Goal: Obtain resource: Download file/media

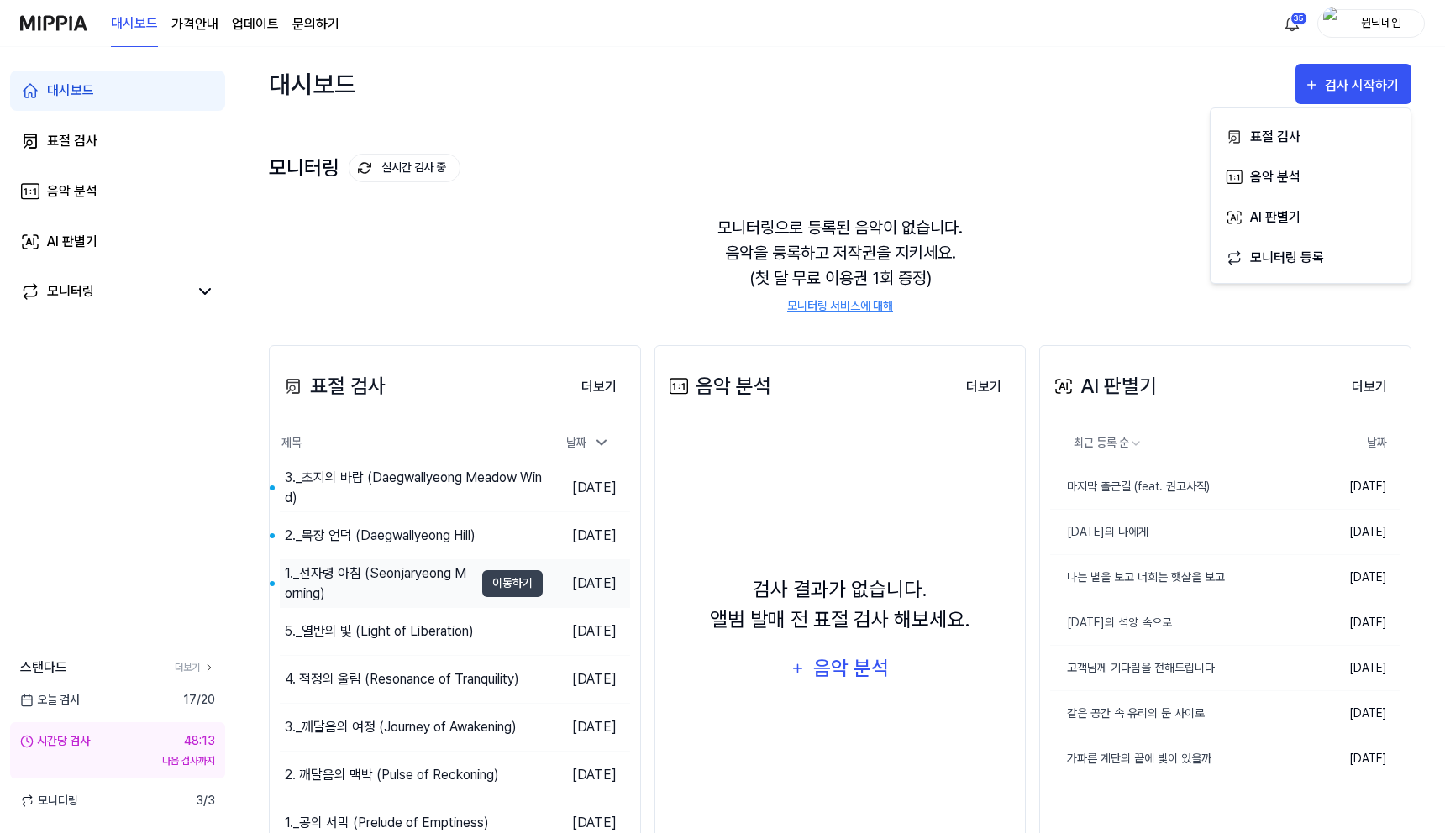
click at [405, 581] on div "1._선자령 아침 (Seonjaryeong Morning)" at bounding box center [379, 584] width 189 height 40
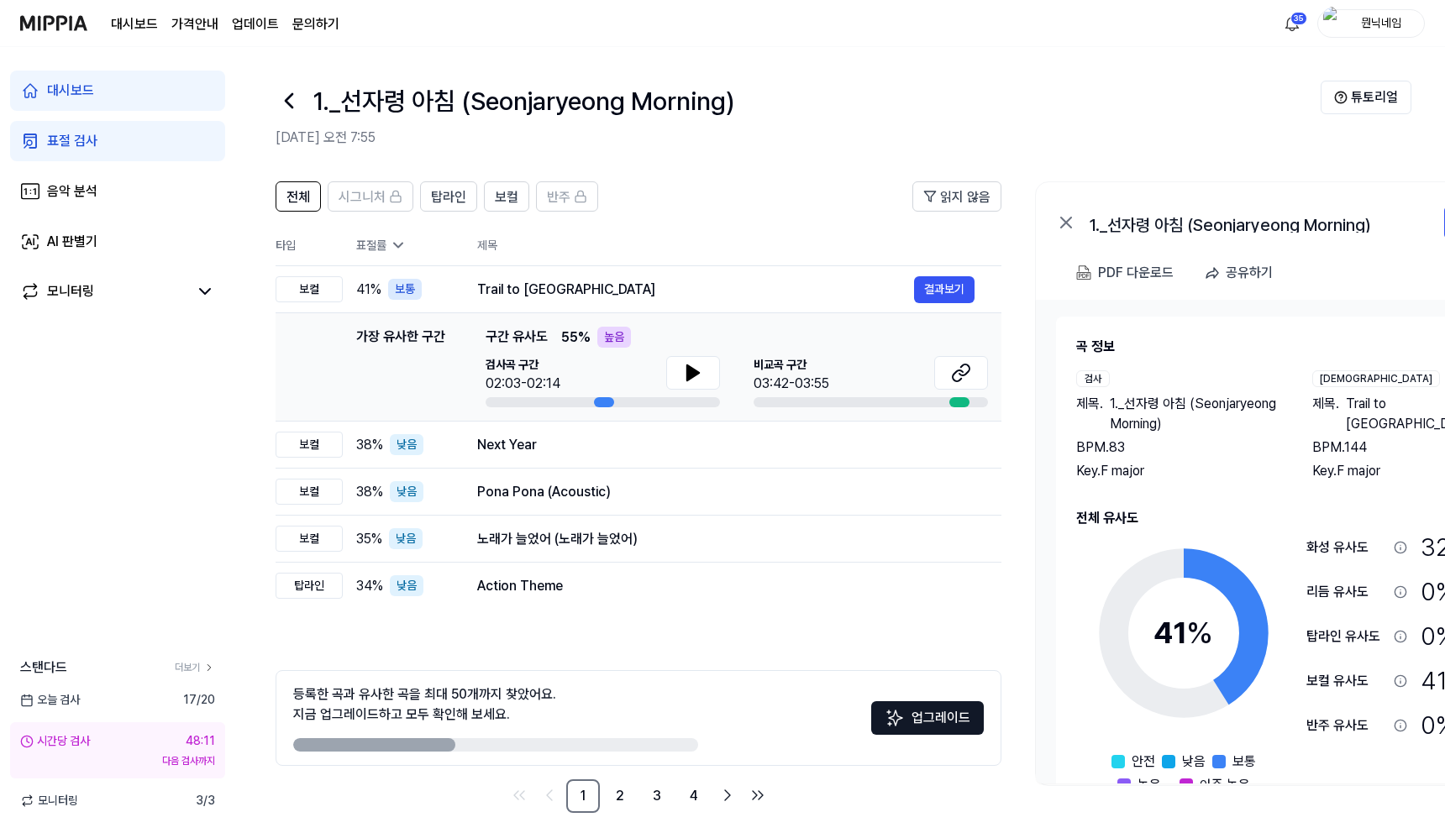
click at [281, 108] on icon at bounding box center [289, 100] width 27 height 27
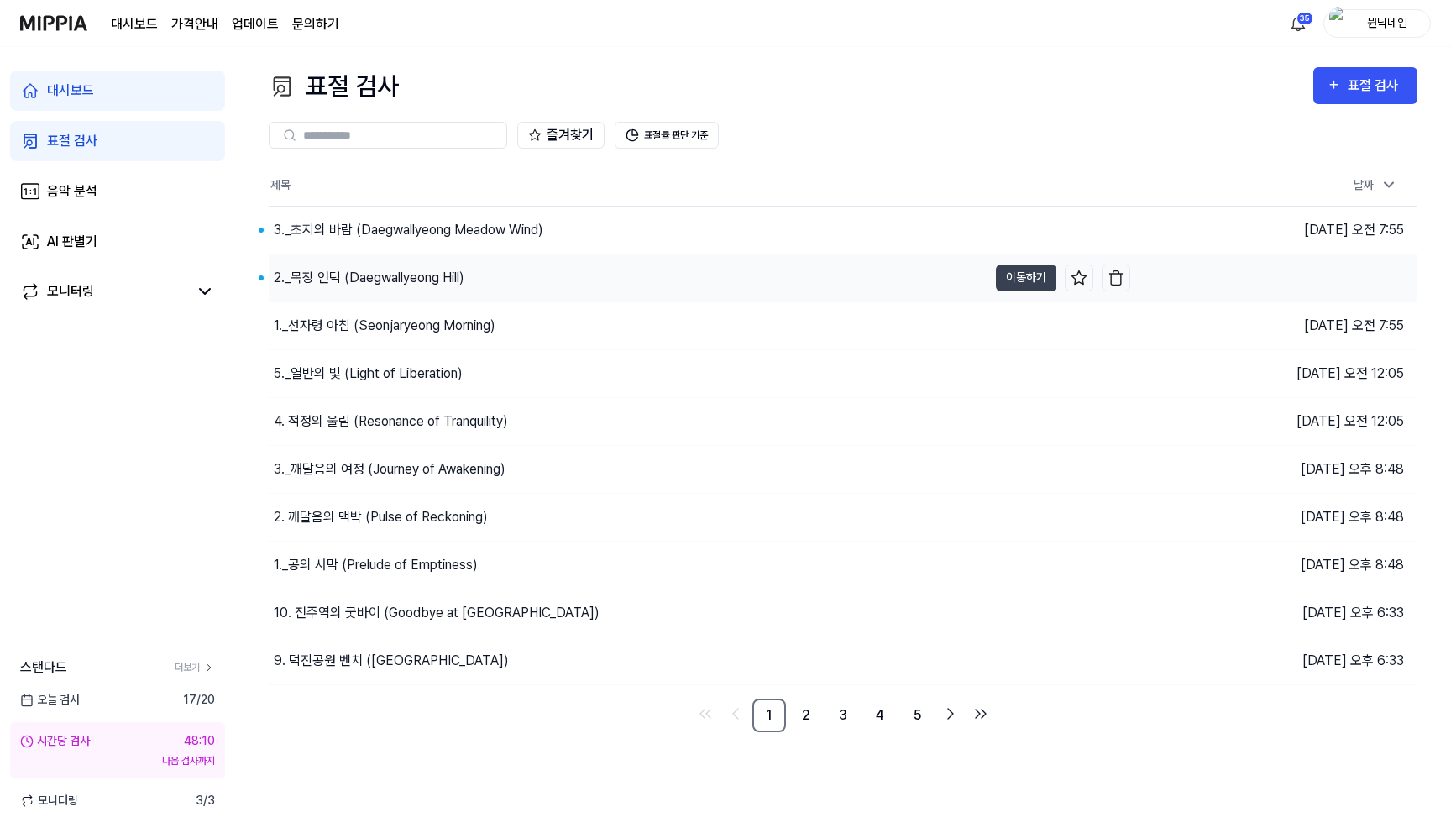
click at [322, 281] on div "2._목장 언덕 (Daegwallyeong Hill)" at bounding box center [369, 278] width 191 height 20
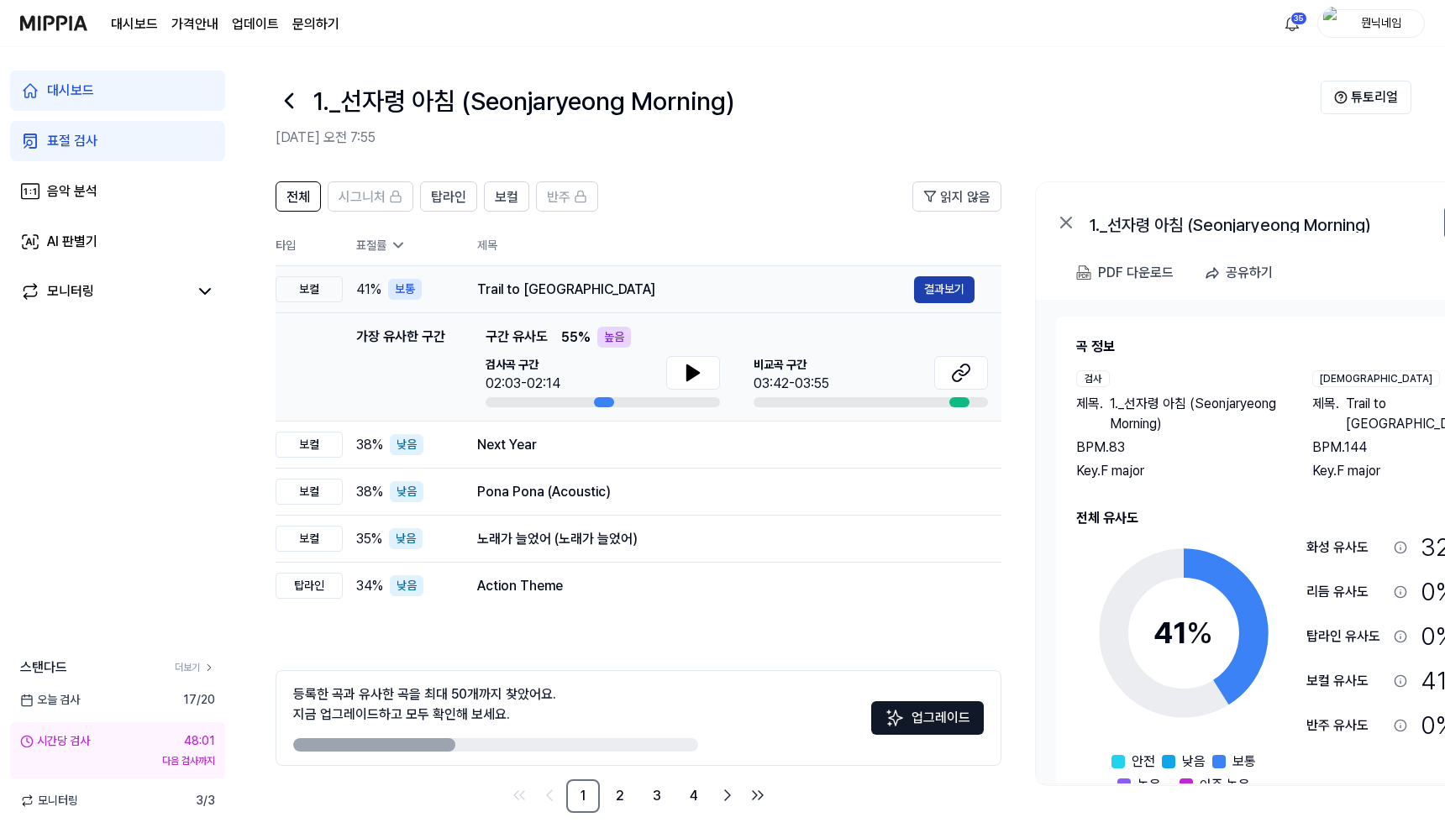
click at [961, 295] on button "결과보기" at bounding box center [944, 289] width 60 height 27
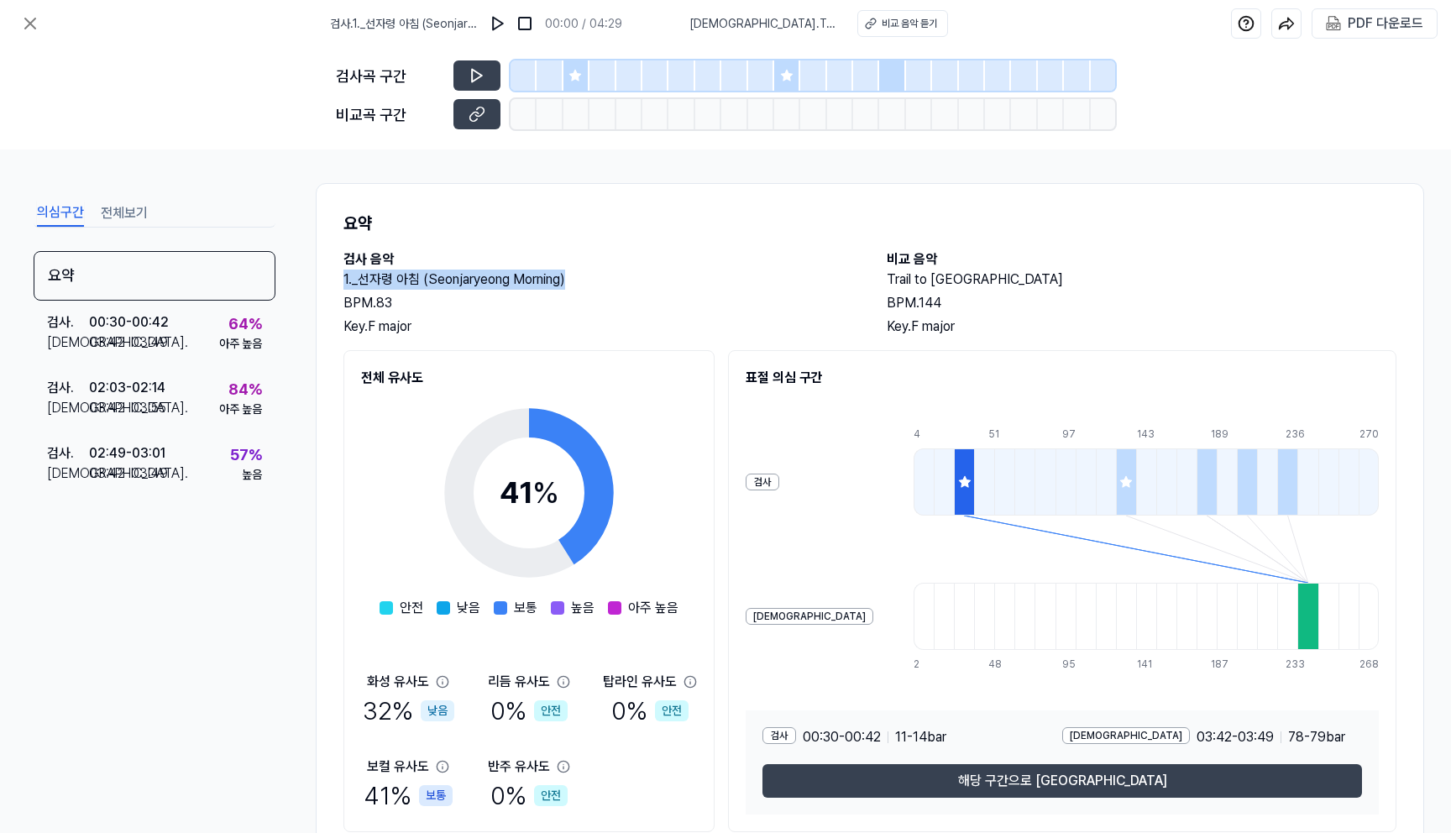
drag, startPoint x: 586, startPoint y: 282, endPoint x: 333, endPoint y: 283, distance: 252.8
click at [333, 283] on div "요약 검사 음악 1._선자령 아침 (Seonjaryeong Morning) BPM. 83 Key. F major 비교 음악 Trail to […" at bounding box center [870, 521] width 1109 height 677
copy h2 "1._선자령 아침 (Seonjaryeong Morning)"
click at [1373, 32] on div "PDF 다운로드" at bounding box center [1386, 24] width 76 height 22
click at [27, 25] on icon at bounding box center [30, 23] width 10 height 10
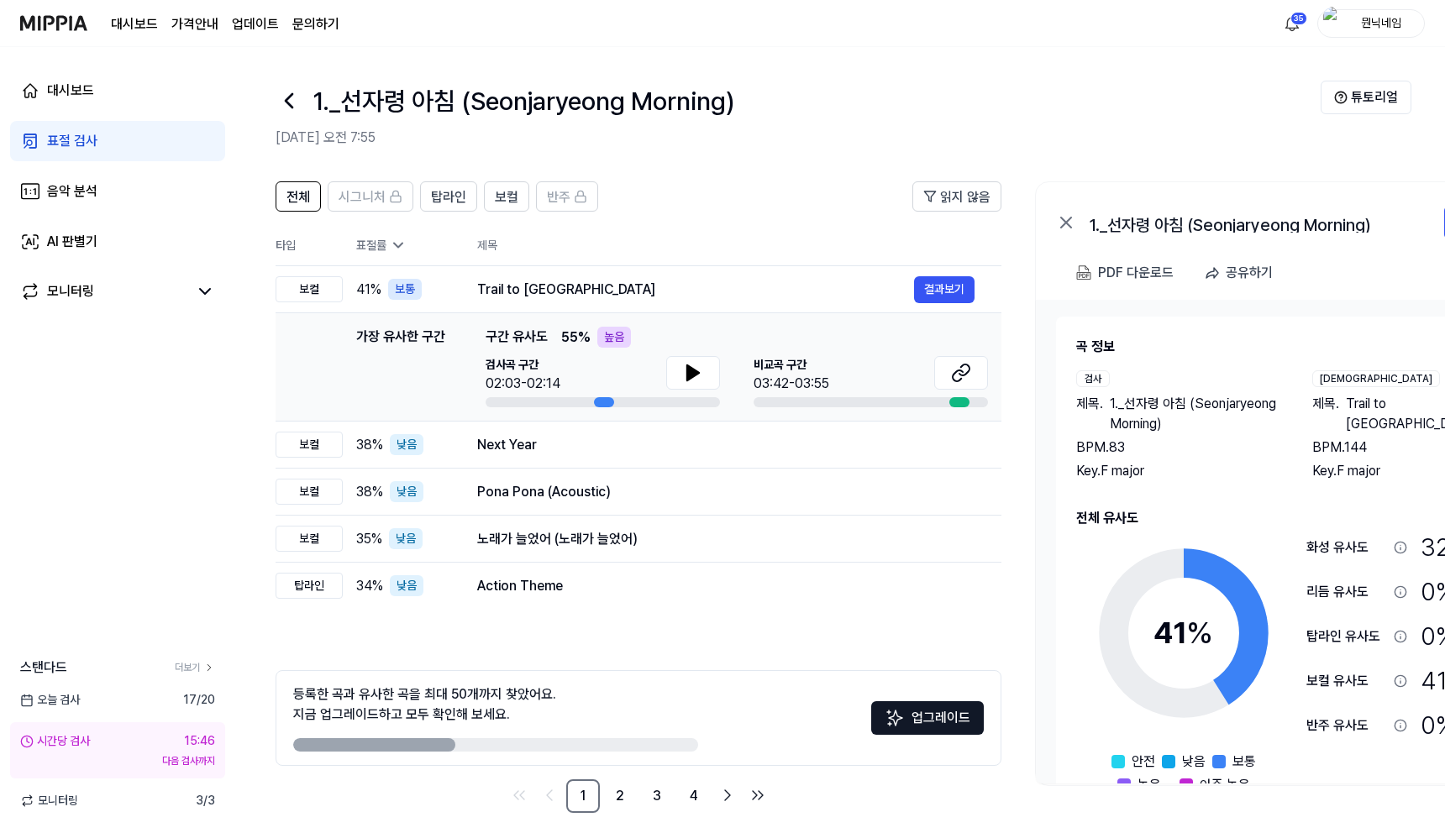
click at [283, 99] on icon at bounding box center [289, 100] width 27 height 27
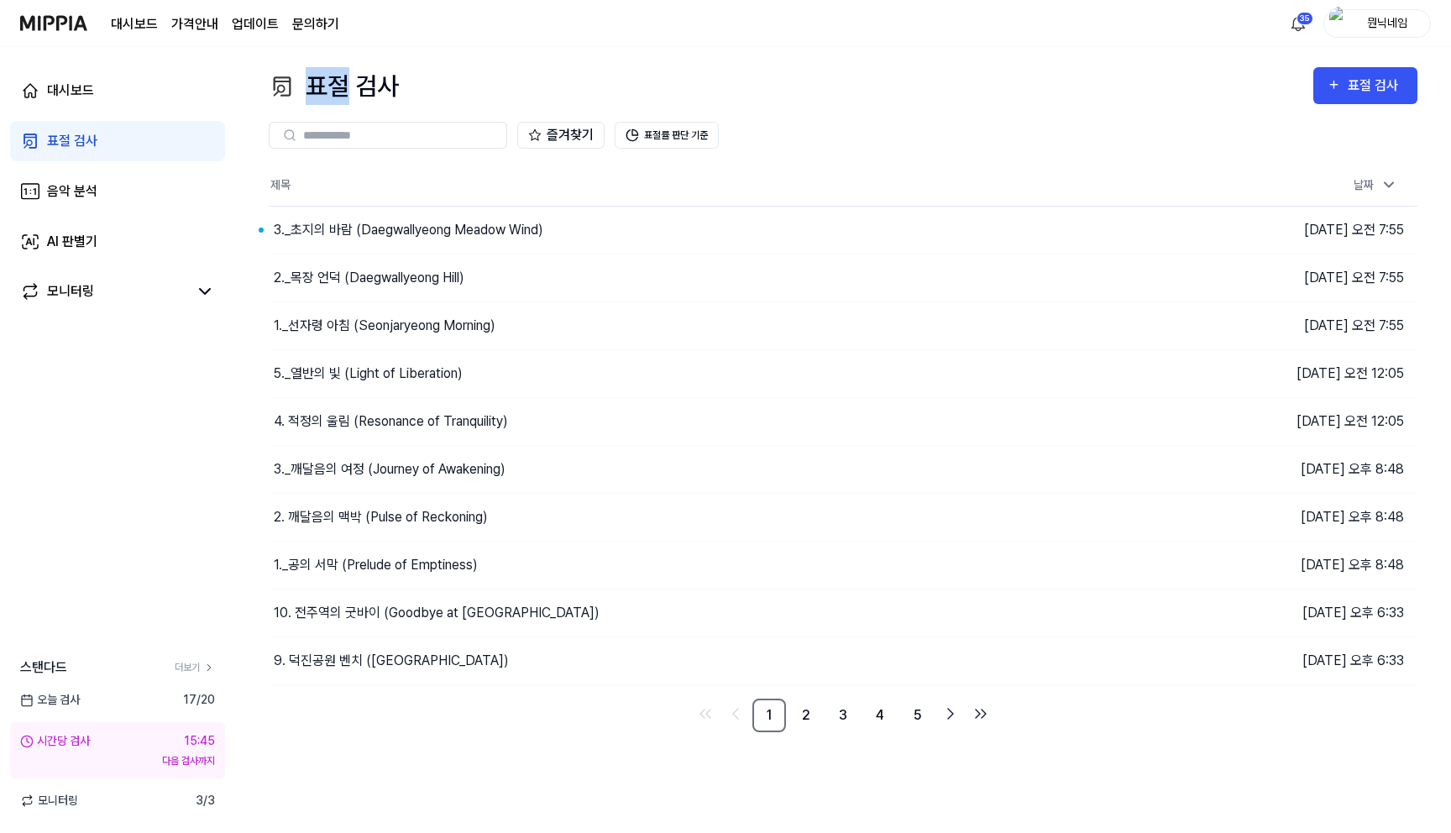
click at [283, 99] on div "표절 검사" at bounding box center [334, 86] width 130 height 38
click at [389, 287] on div "2._목장 언덕 (Daegwallyeong Hill)" at bounding box center [369, 278] width 191 height 20
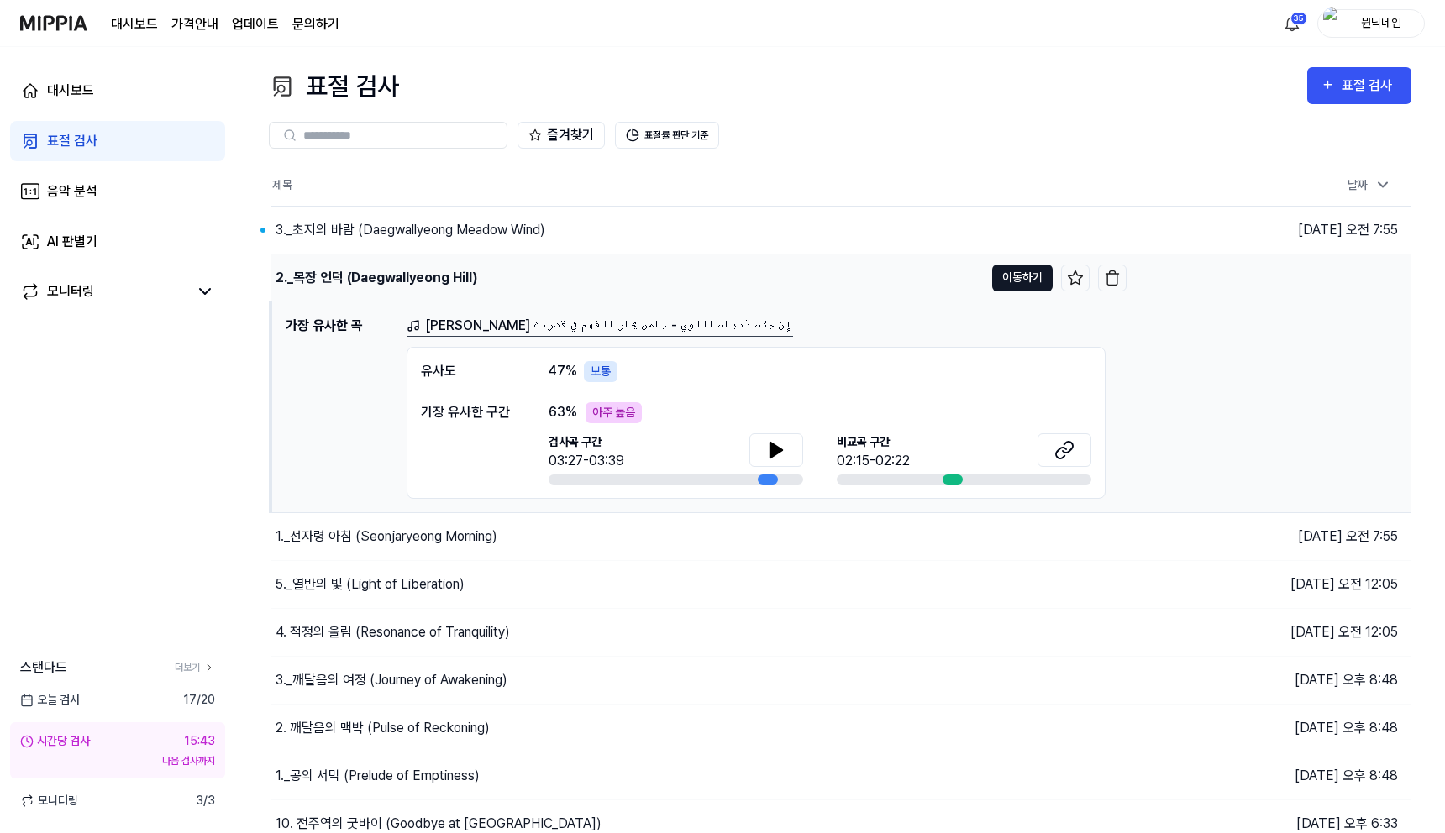
click at [1026, 275] on button "이동하기" at bounding box center [1022, 278] width 60 height 27
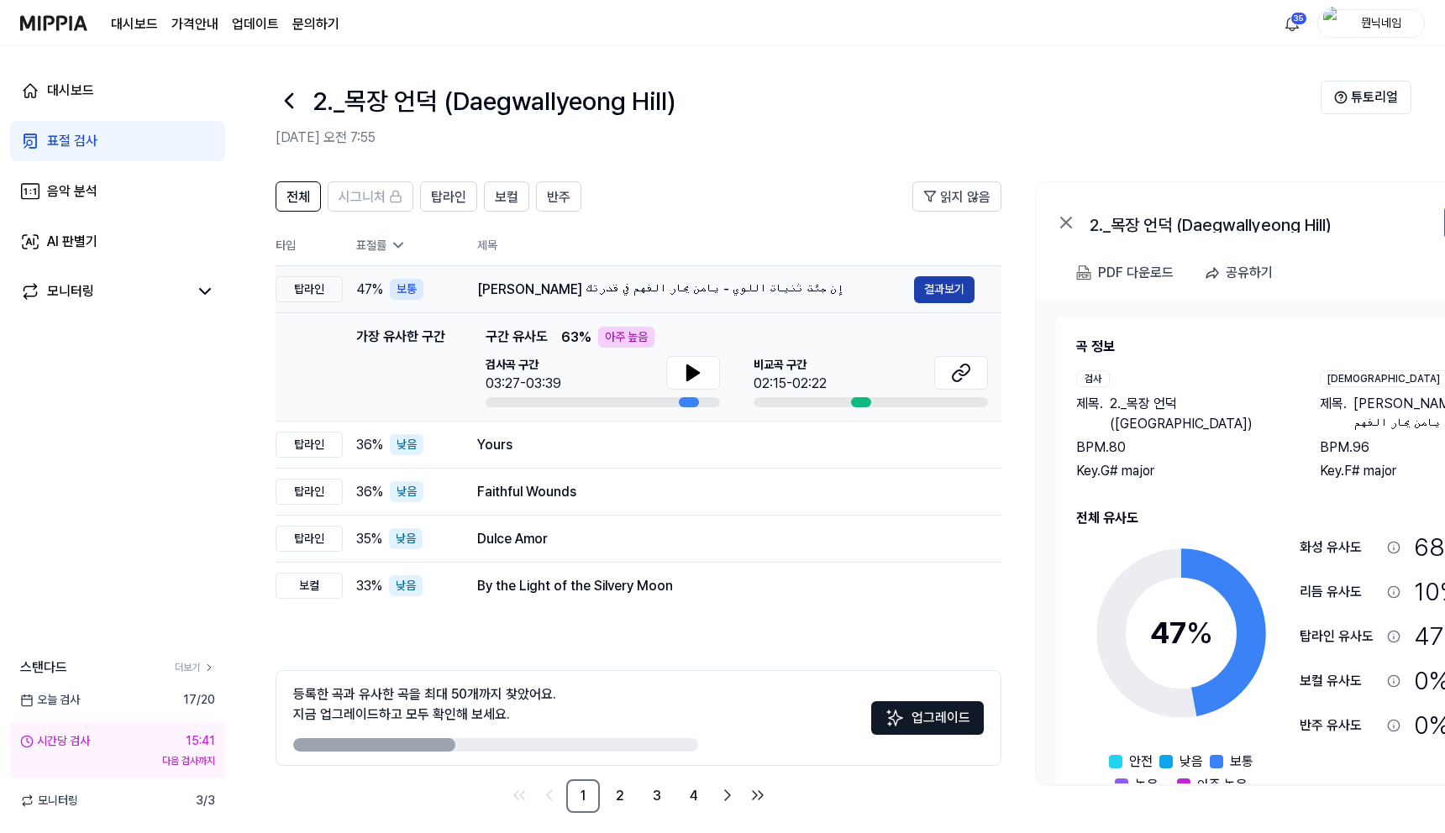
click at [945, 286] on button "결과보기" at bounding box center [944, 289] width 60 height 27
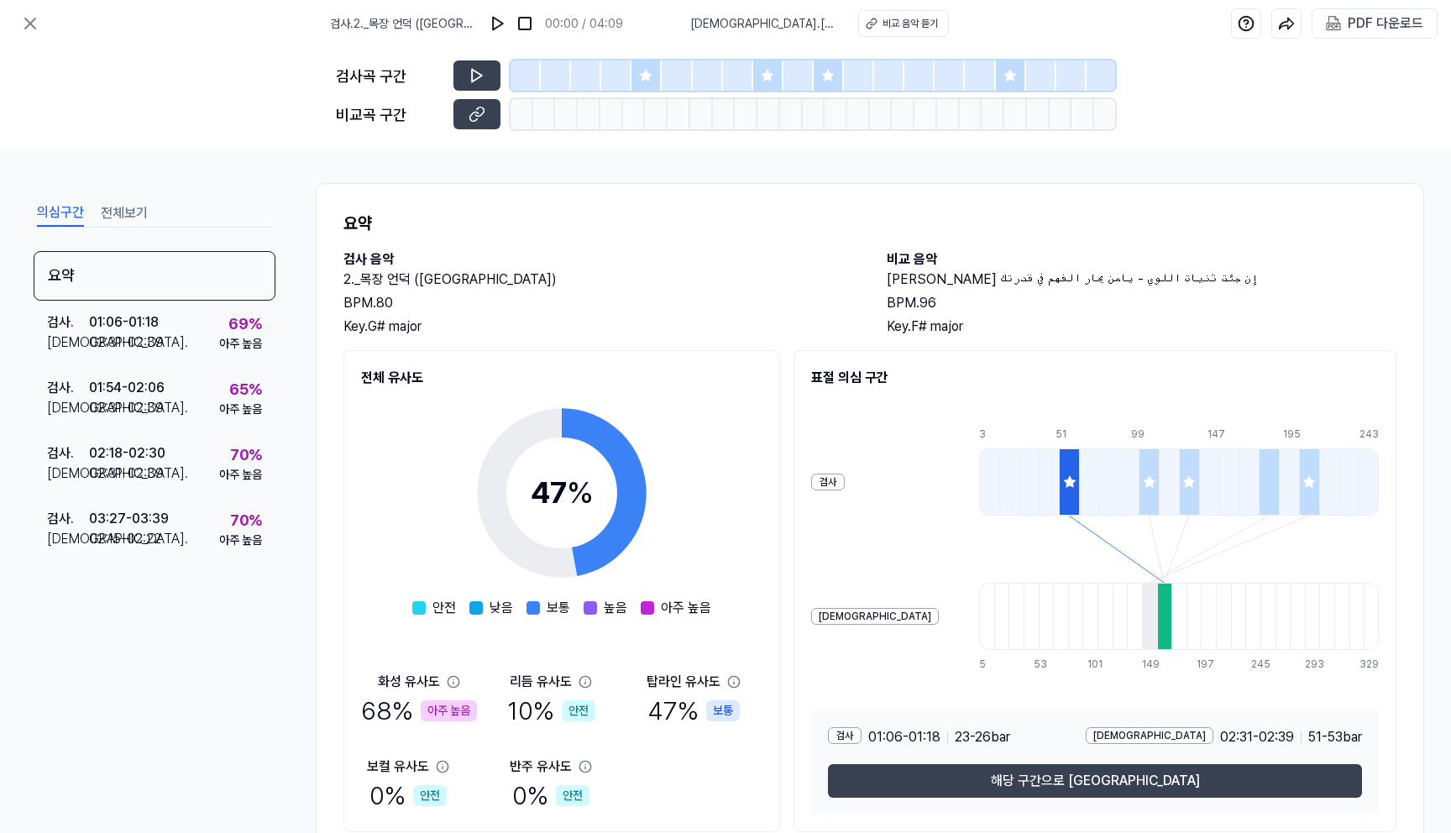
drag, startPoint x: 548, startPoint y: 287, endPoint x: 312, endPoint y: 277, distance: 236.3
click at [312, 277] on div "의심구간 전체보기 요약 검사 . 01:06 - 01:18 비교 . 02:31 - 02:39 69 % 아주 높음 검사 . 01:54 - 02:0…" at bounding box center [725, 492] width 1451 height 684
copy h2 "2._목장 언덕 ([GEOGRAPHIC_DATA])"
click at [1375, 14] on div "PDF 다운로드" at bounding box center [1386, 24] width 76 height 22
click at [23, 34] on button at bounding box center [30, 24] width 34 height 34
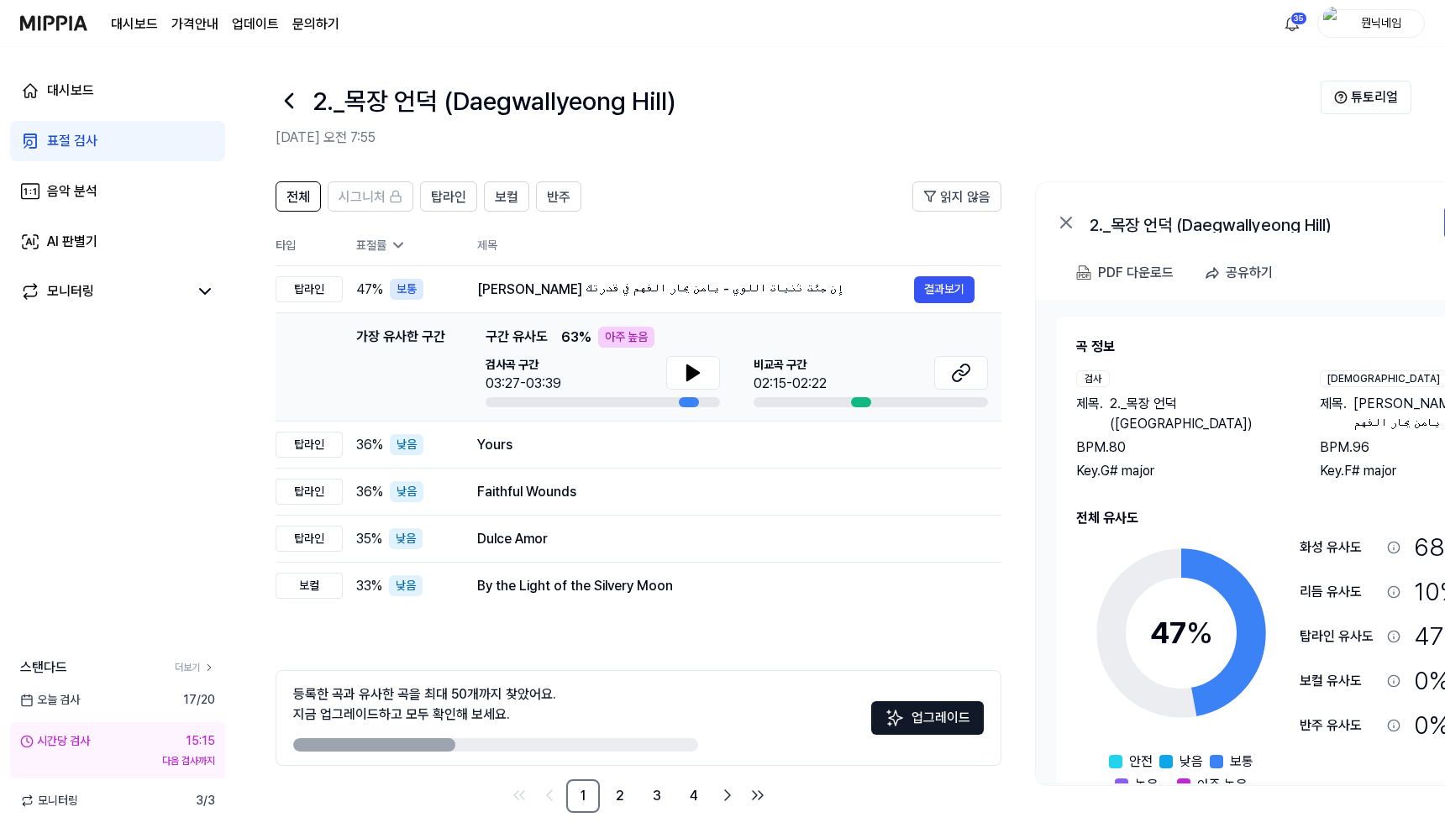
click at [291, 105] on icon at bounding box center [289, 100] width 7 height 13
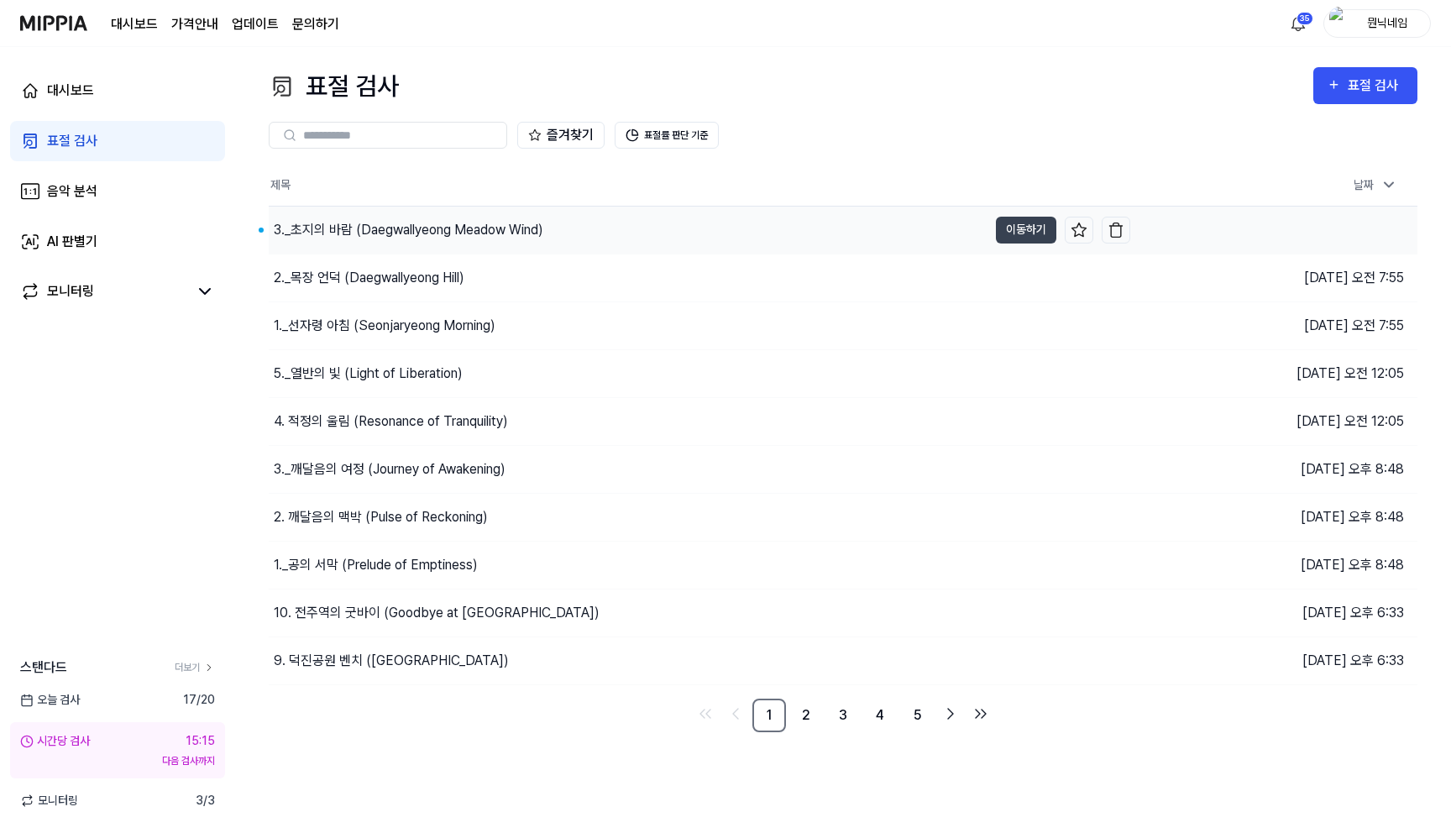
click at [385, 230] on div "3._초지의 바람 (Daegwallyeong Meadow Wind)" at bounding box center [409, 230] width 270 height 20
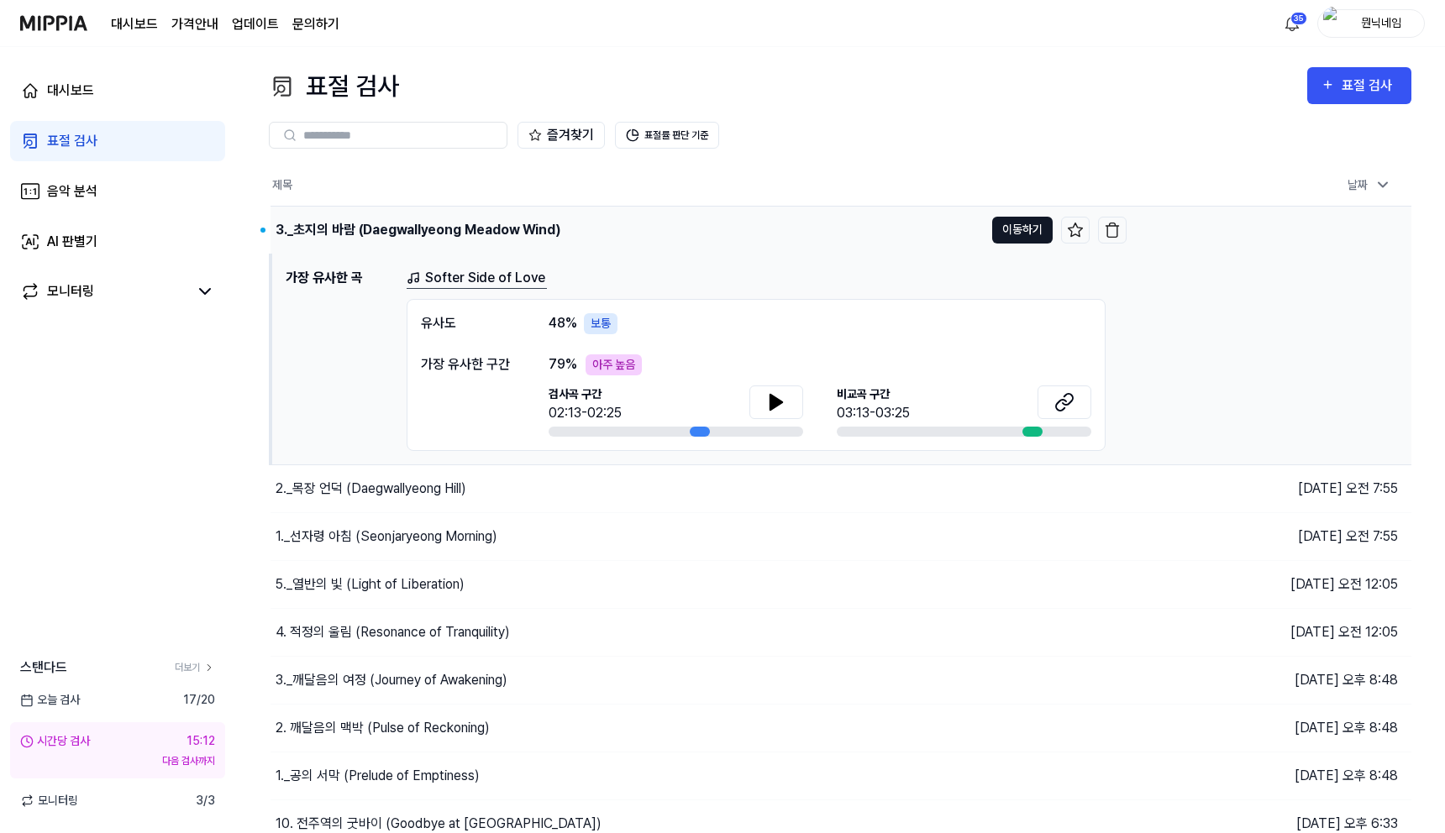
click at [1011, 227] on button "이동하기" at bounding box center [1022, 230] width 60 height 27
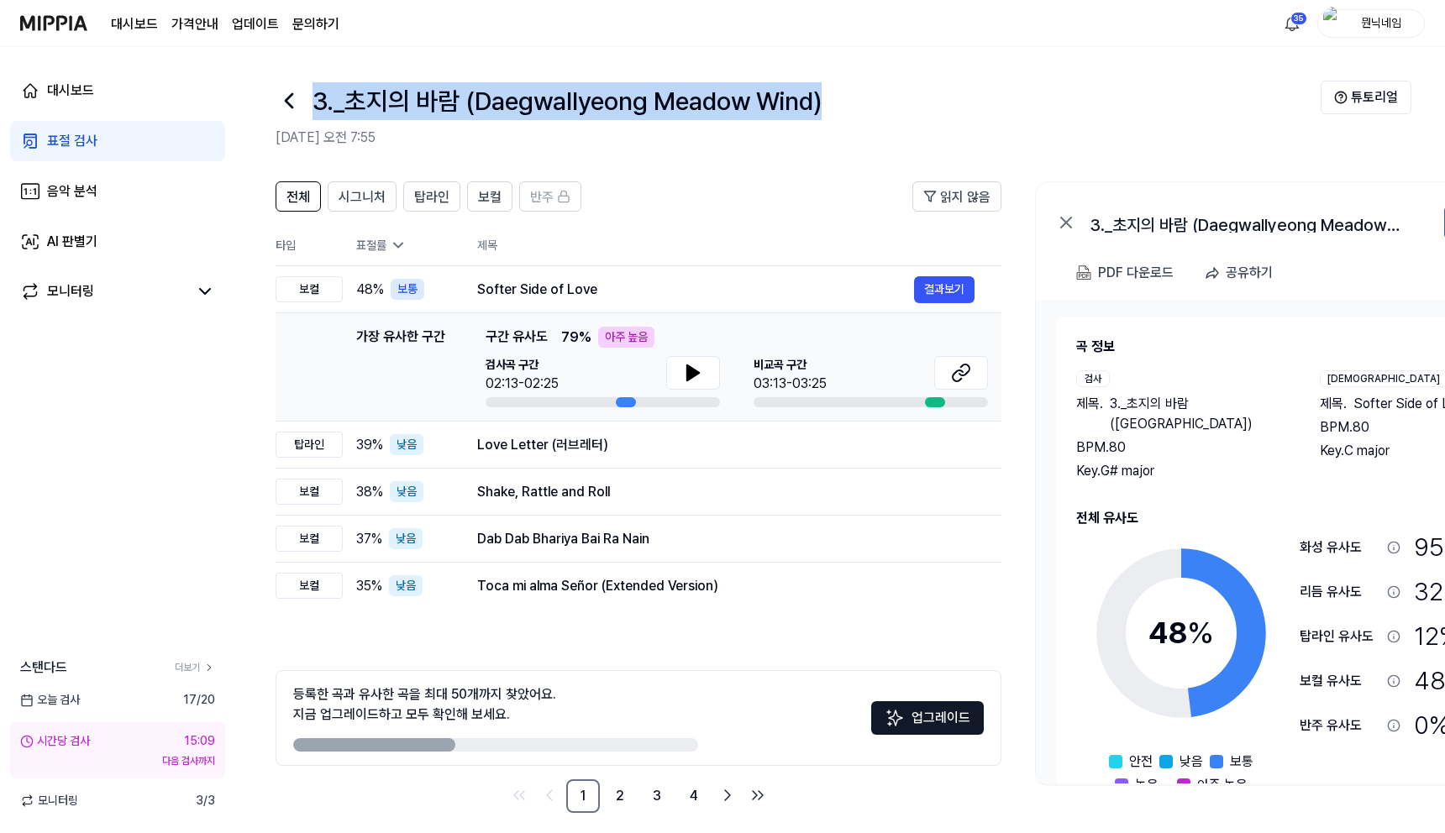
drag, startPoint x: 313, startPoint y: 105, endPoint x: 859, endPoint y: 108, distance: 546.0
click at [859, 108] on div "3._초지의 바람 (Daegwallyeong Meadow Wind)" at bounding box center [798, 101] width 1045 height 40
copy h1 "3._초지의 바람 (Daegwallyeong Meadow Wind)"
click at [975, 291] on td "Softer Side of Love 결과보기" at bounding box center [725, 289] width 551 height 47
click at [930, 291] on button "결과보기" at bounding box center [944, 289] width 60 height 27
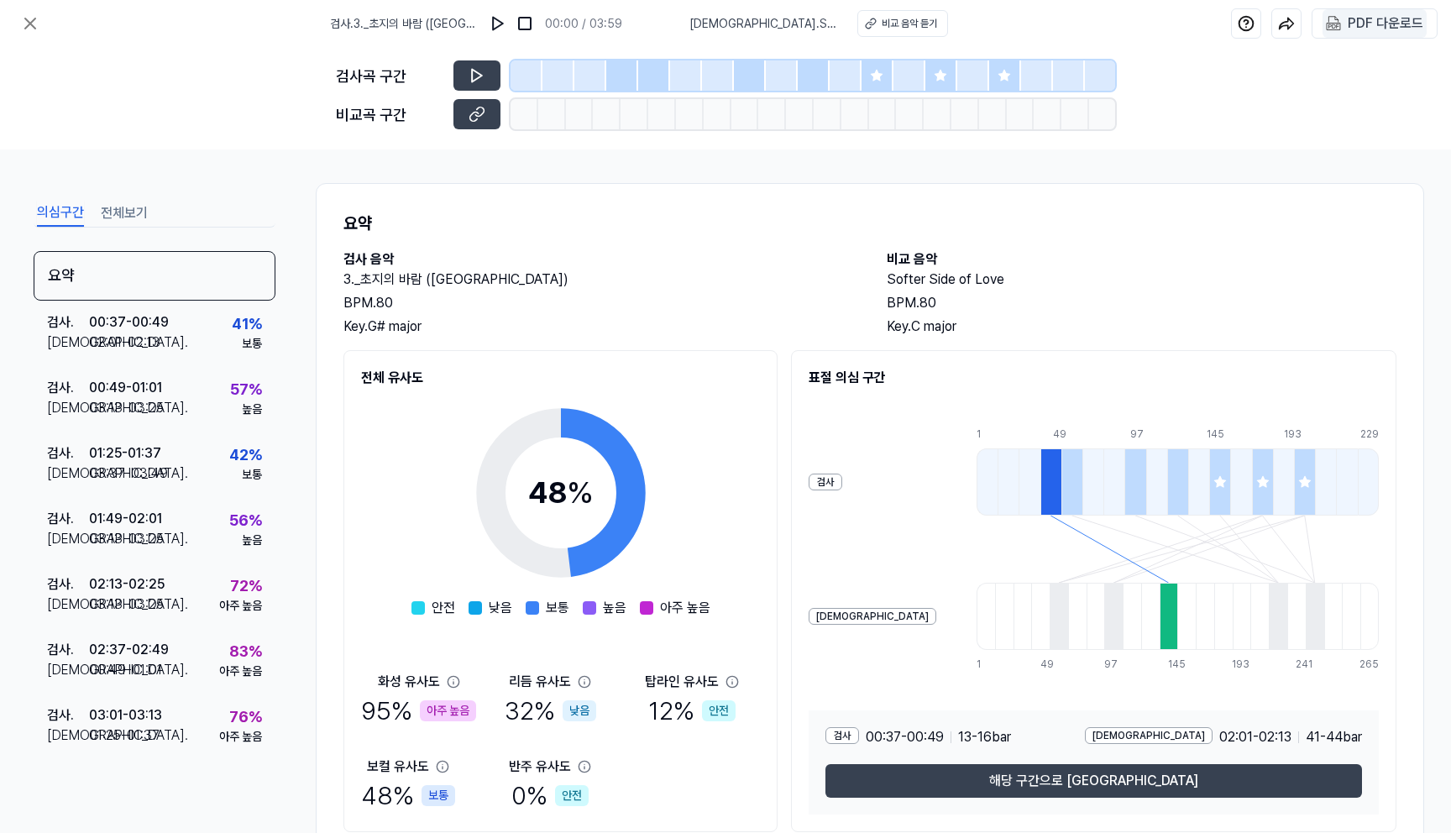
click at [1354, 30] on div "PDF 다운로드" at bounding box center [1386, 24] width 76 height 22
